Goal: Task Accomplishment & Management: Use online tool/utility

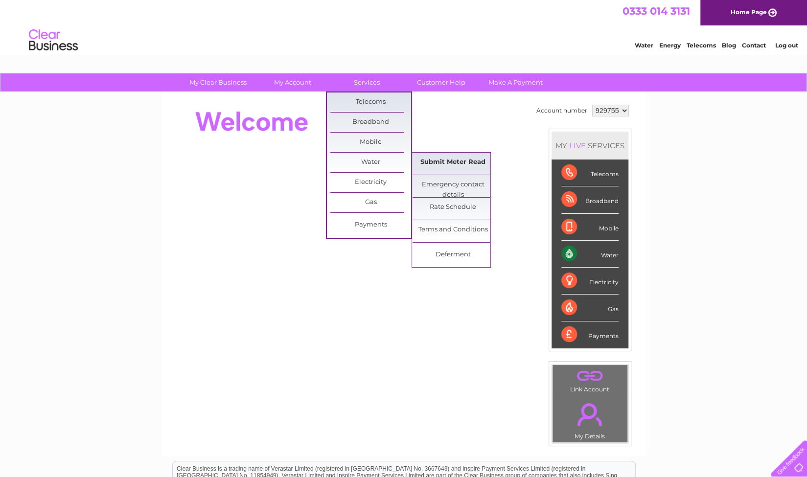
click at [459, 159] on link "Submit Meter Read" at bounding box center [452, 163] width 81 height 20
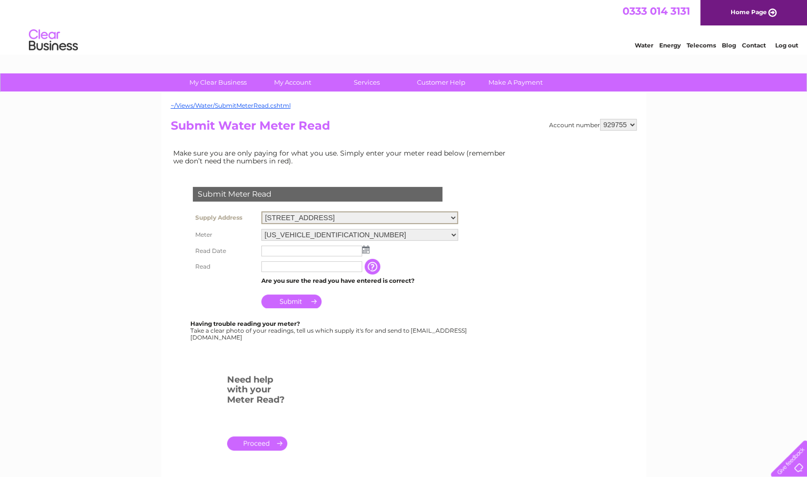
click at [370, 217] on select "179-181, Causewayside, Edinburgh, Midlothian, EH9 1PH 123 Leith Walk, Edinburgh…" at bounding box center [359, 217] width 197 height 13
click at [366, 250] on img at bounding box center [365, 249] width 7 height 8
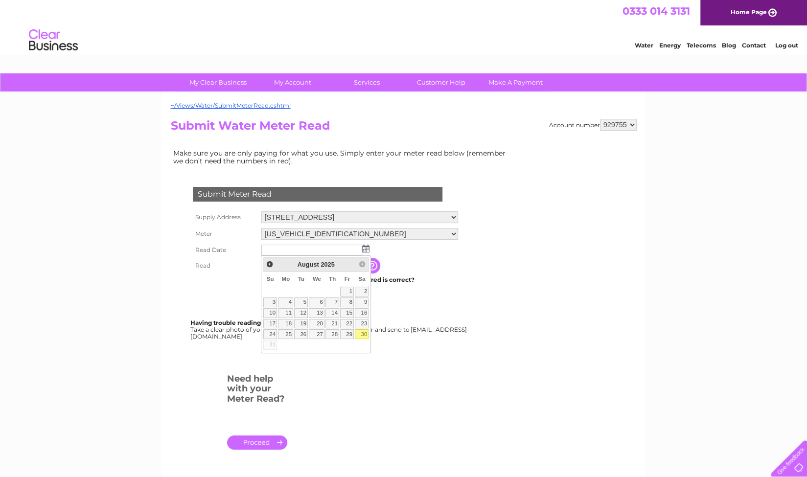
click at [361, 333] on link "30" at bounding box center [362, 334] width 14 height 10
type input "[DATE]"
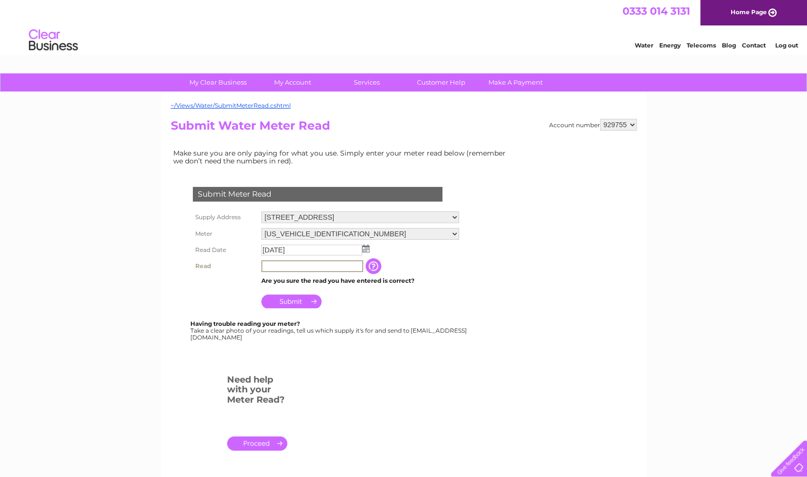
click at [340, 269] on input "text" at bounding box center [312, 266] width 102 height 12
type input "101"
click at [303, 303] on input "Submit" at bounding box center [291, 301] width 60 height 14
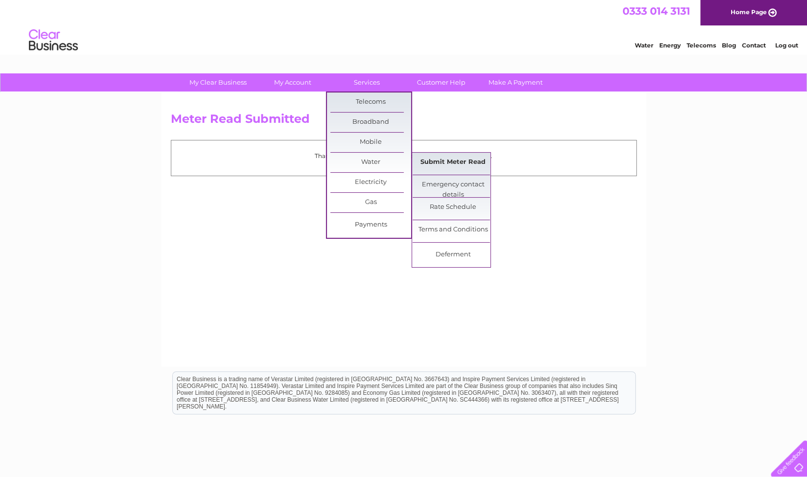
click at [442, 165] on link "Submit Meter Read" at bounding box center [452, 163] width 81 height 20
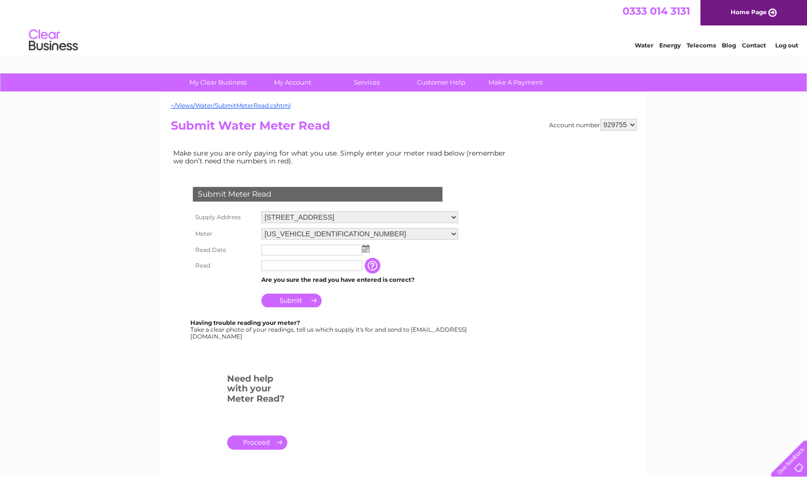
click at [365, 245] on img at bounding box center [365, 249] width 7 height 8
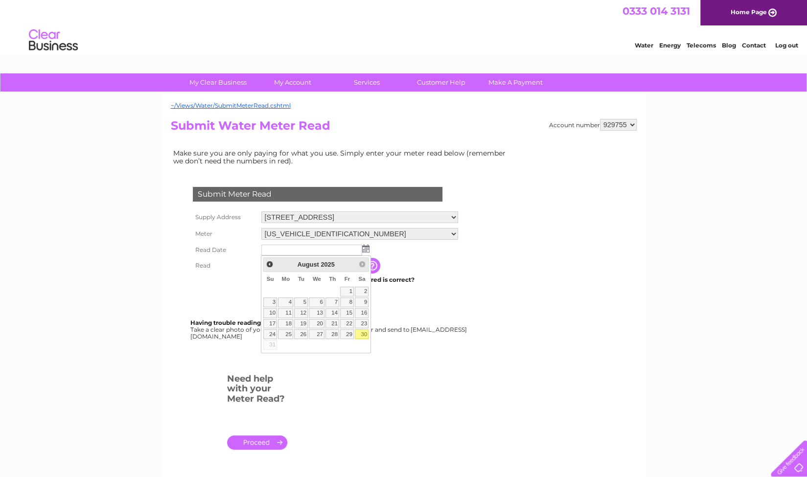
click at [362, 329] on link "30" at bounding box center [362, 334] width 14 height 10
type input "2025/08/30"
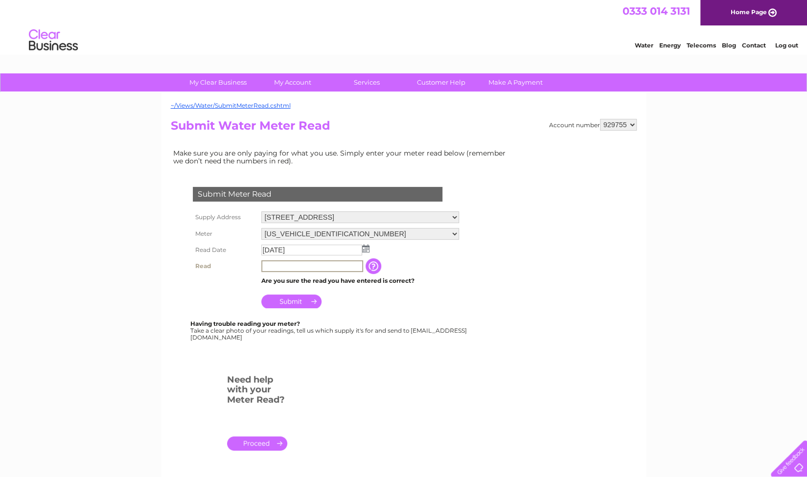
click at [330, 263] on input "text" at bounding box center [312, 266] width 102 height 12
click at [323, 217] on select "179-181, Causewayside, Edinburgh, Midlothian, EH9 1PH 123 Leith Walk, Edinburgh…" at bounding box center [360, 217] width 198 height 12
select select "563565"
click at [261, 211] on select "179-181, Causewayside, Edinburgh, Midlothian, EH9 1PH 123 Leith Walk, Edinburgh…" at bounding box center [359, 217] width 197 height 13
click at [366, 251] on img at bounding box center [365, 249] width 7 height 8
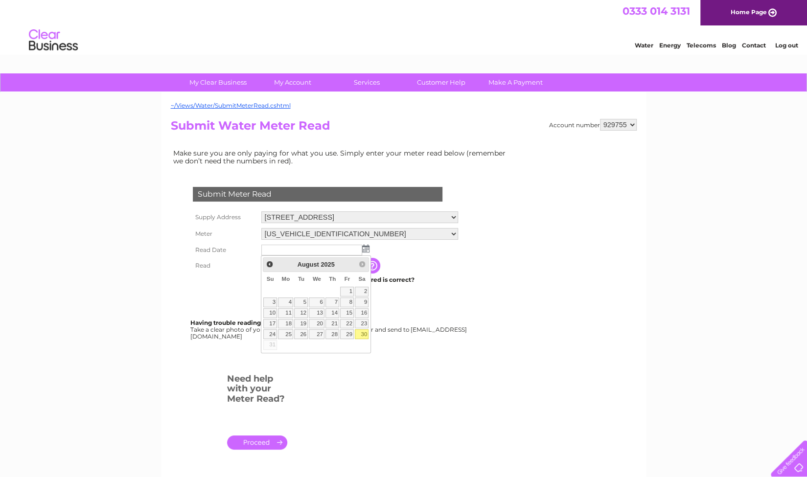
click at [366, 332] on link "30" at bounding box center [362, 334] width 14 height 10
type input "2025/08/30"
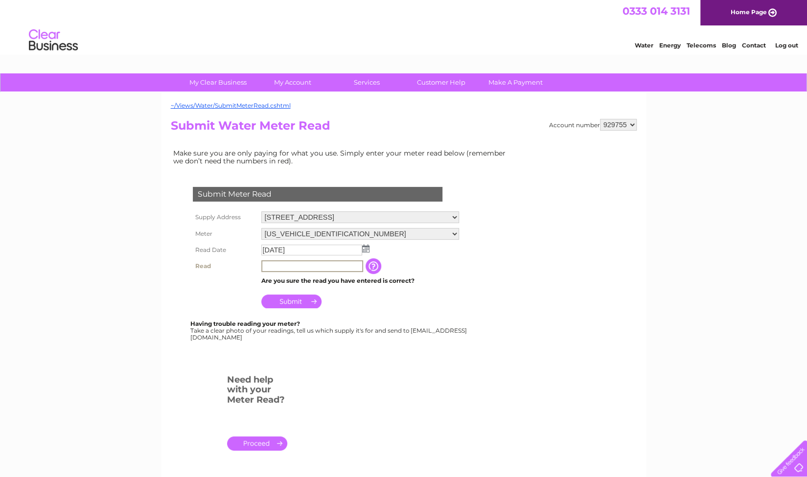
click at [286, 262] on input "text" at bounding box center [312, 266] width 102 height 12
type input "47"
click at [299, 300] on input "Submit" at bounding box center [291, 301] width 60 height 14
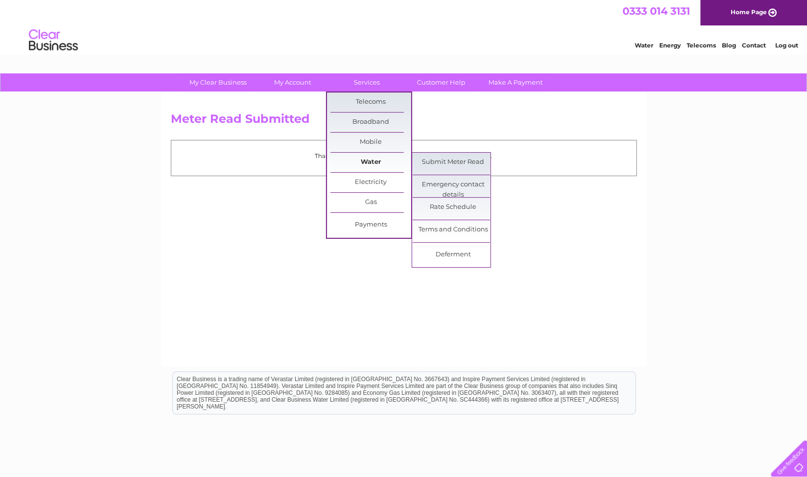
click at [366, 153] on link "Water" at bounding box center [370, 163] width 81 height 20
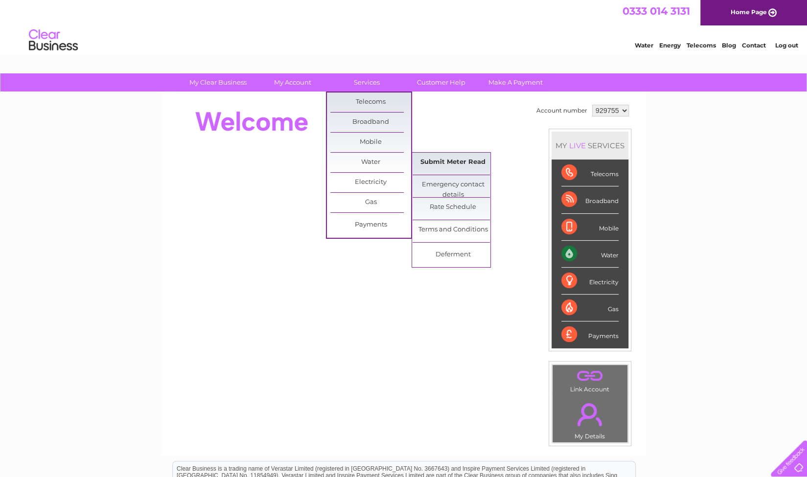
click at [467, 161] on link "Submit Meter Read" at bounding box center [452, 163] width 81 height 20
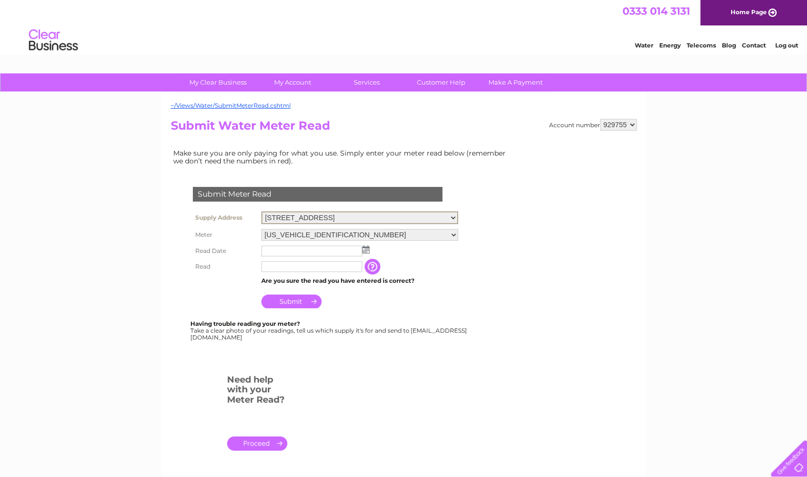
click at [435, 215] on select "179-181, Causewayside, Edinburgh, Midlothian, EH9 1PH 123 Leith Walk, Edinburgh…" at bounding box center [359, 217] width 197 height 13
select select "563564"
click at [261, 211] on select "179-181, Causewayside, Edinburgh, Midlothian, EH9 1PH 123 Leith Walk, Edinburgh…" at bounding box center [359, 217] width 197 height 13
click at [365, 253] on td at bounding box center [360, 250] width 202 height 16
click at [363, 253] on td at bounding box center [360, 250] width 202 height 16
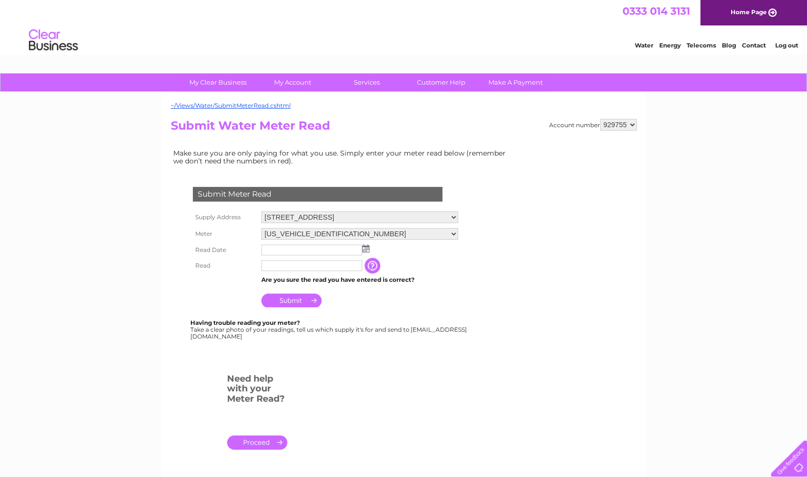
click at [367, 246] on img at bounding box center [365, 249] width 7 height 8
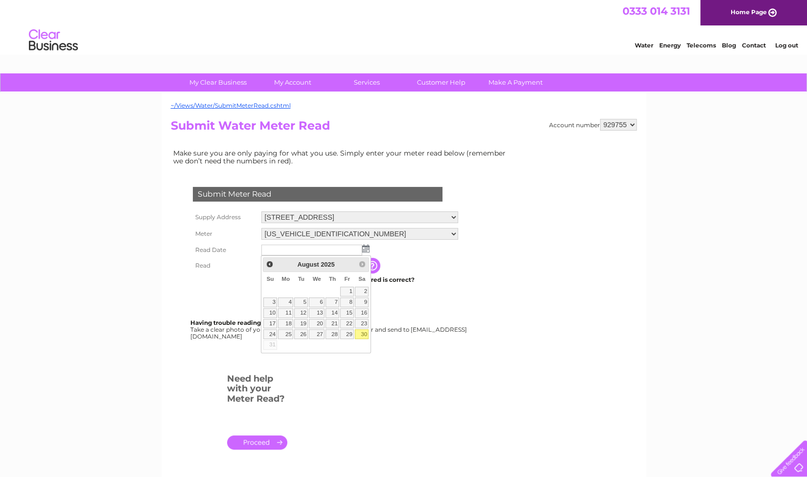
click at [366, 329] on link "30" at bounding box center [362, 334] width 14 height 10
type input "2025/08/30"
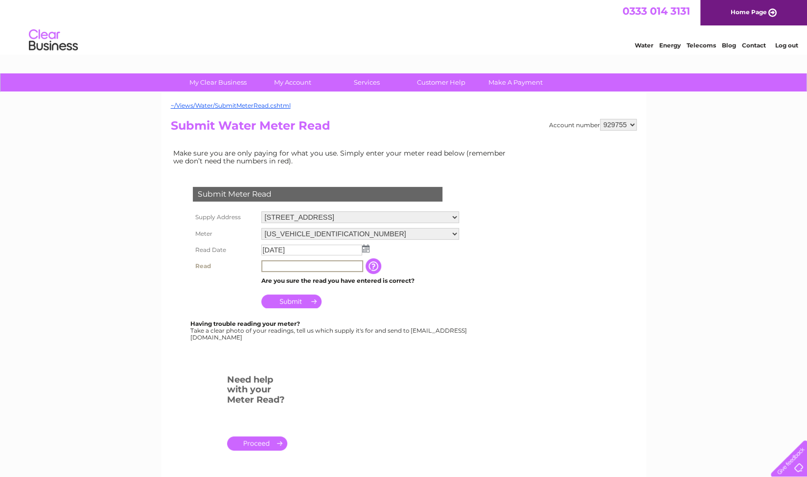
click at [294, 263] on input "text" at bounding box center [312, 266] width 102 height 12
type input "97"
click at [294, 304] on input "Submit" at bounding box center [291, 301] width 60 height 14
